Goal: Task Accomplishment & Management: Manage account settings

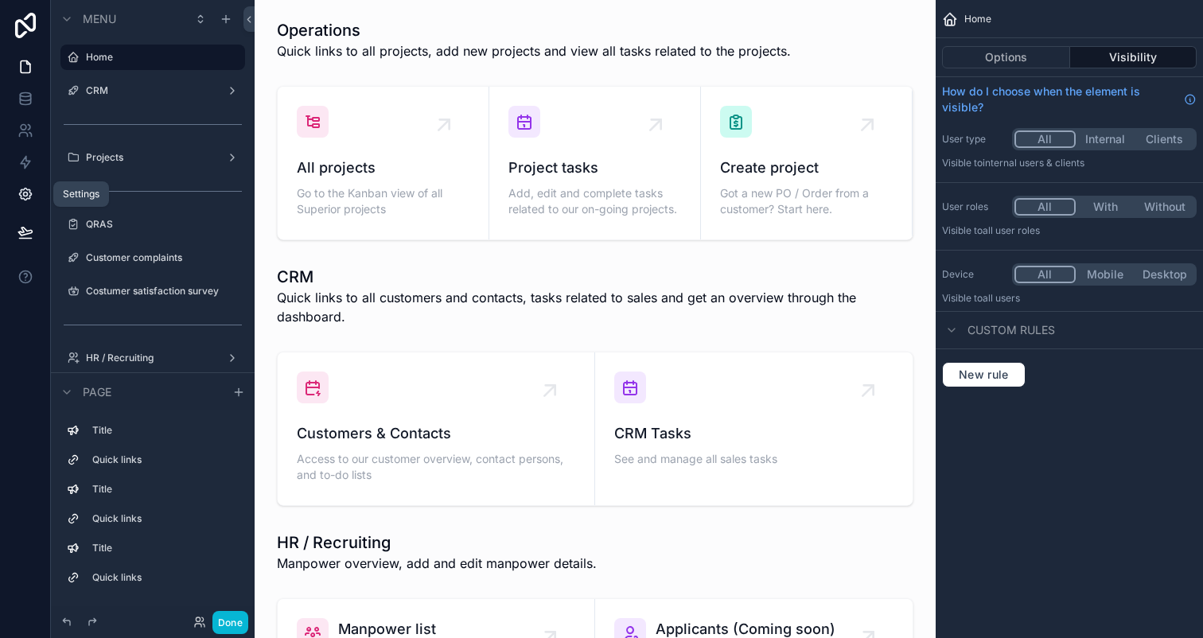
click at [24, 189] on icon at bounding box center [25, 195] width 12 height 12
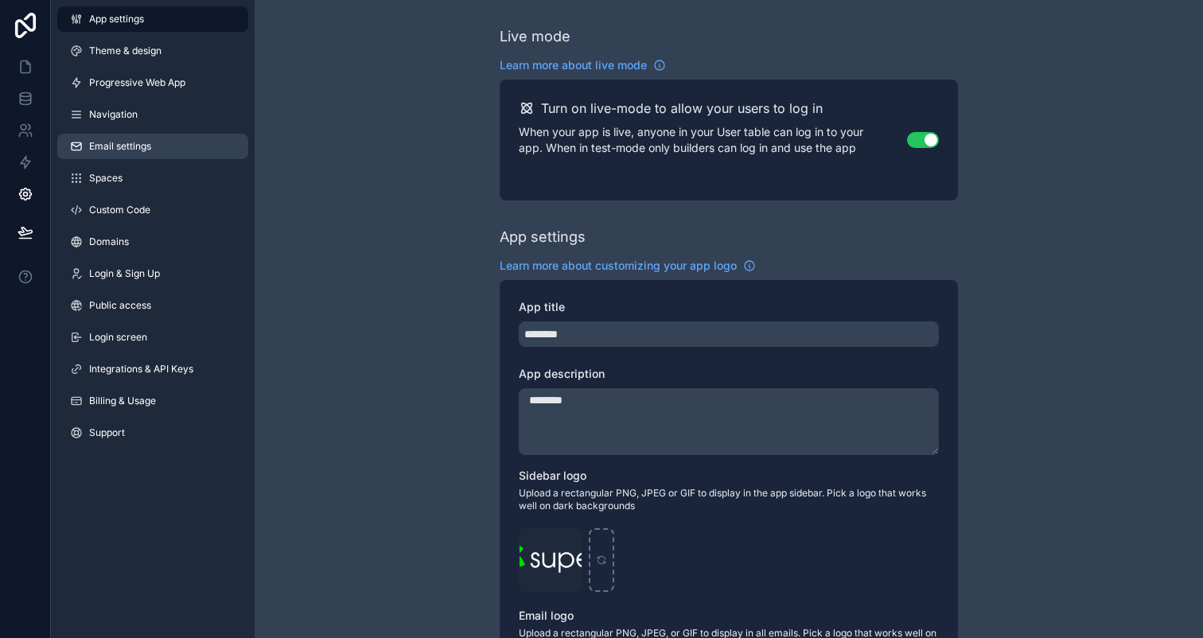
click at [155, 142] on link "Email settings" at bounding box center [152, 146] width 191 height 25
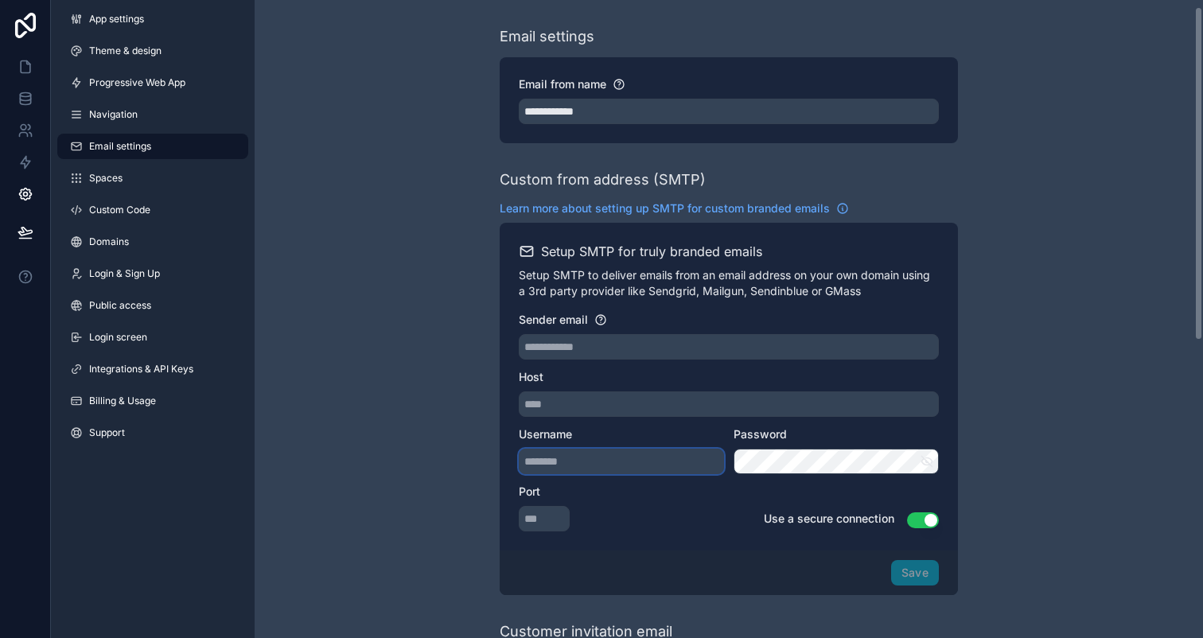
type input "**********"
